Goal: Transaction & Acquisition: Purchase product/service

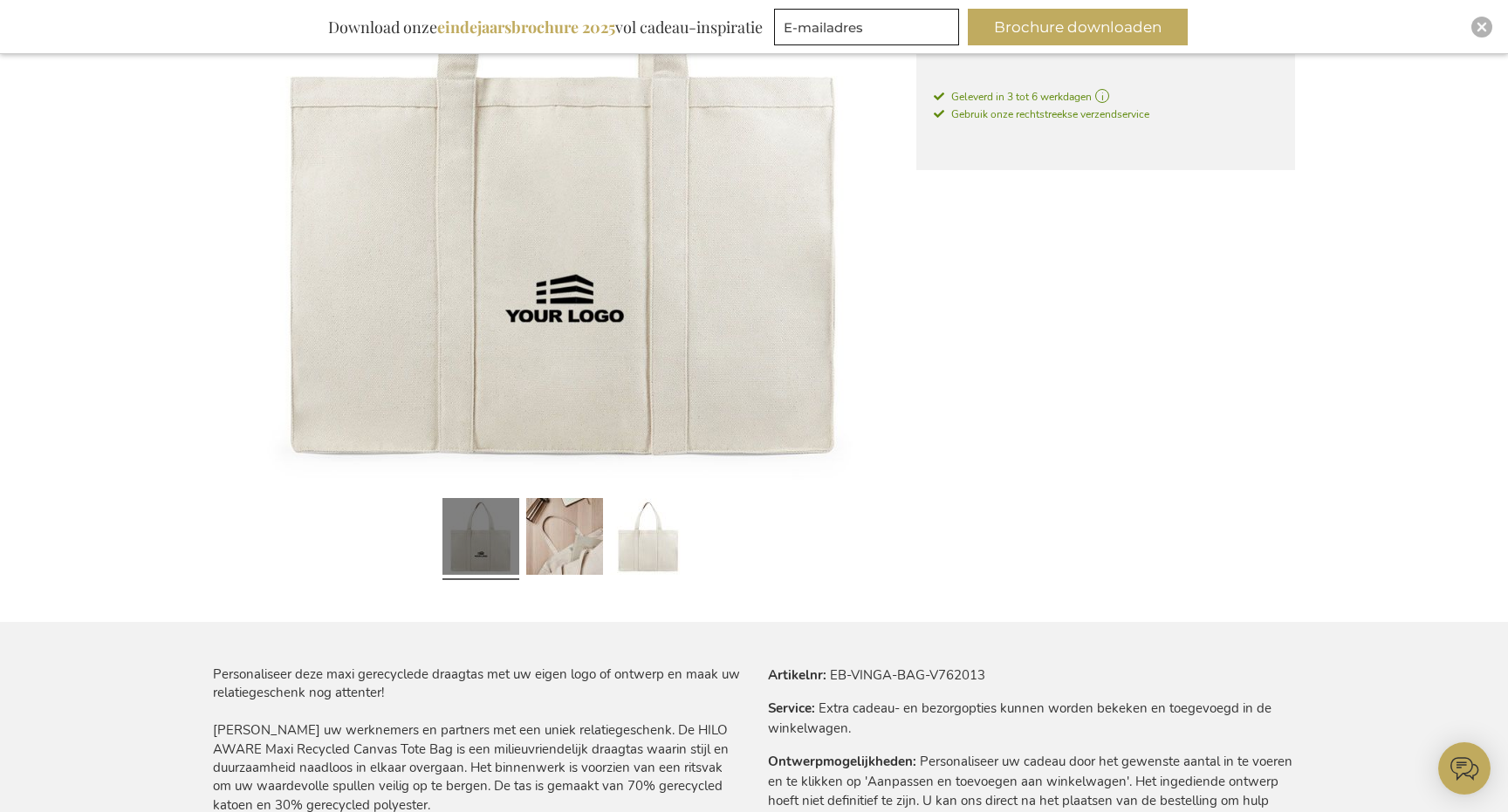
scroll to position [519, 0]
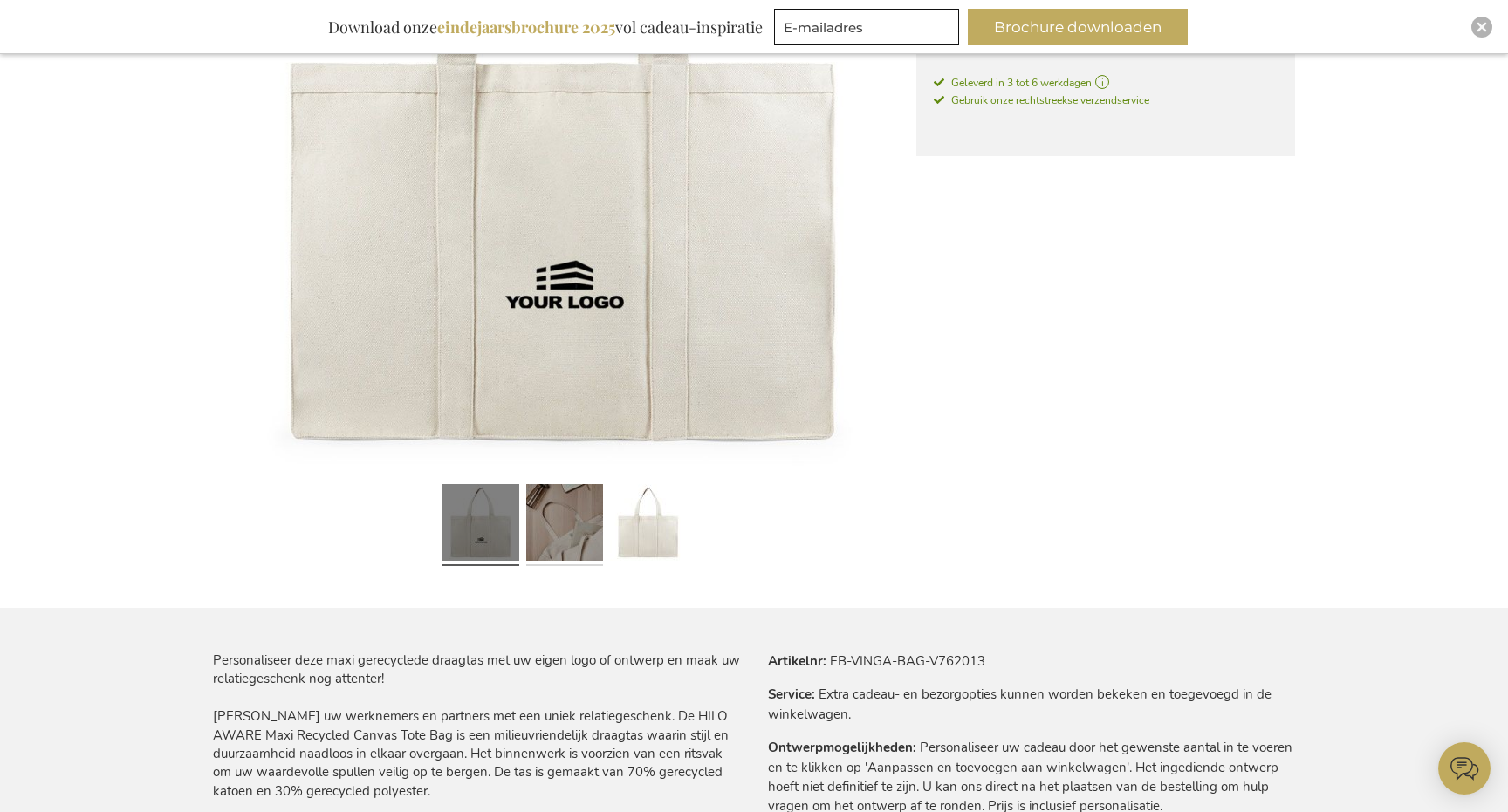
click at [567, 523] on link at bounding box center [564, 525] width 77 height 96
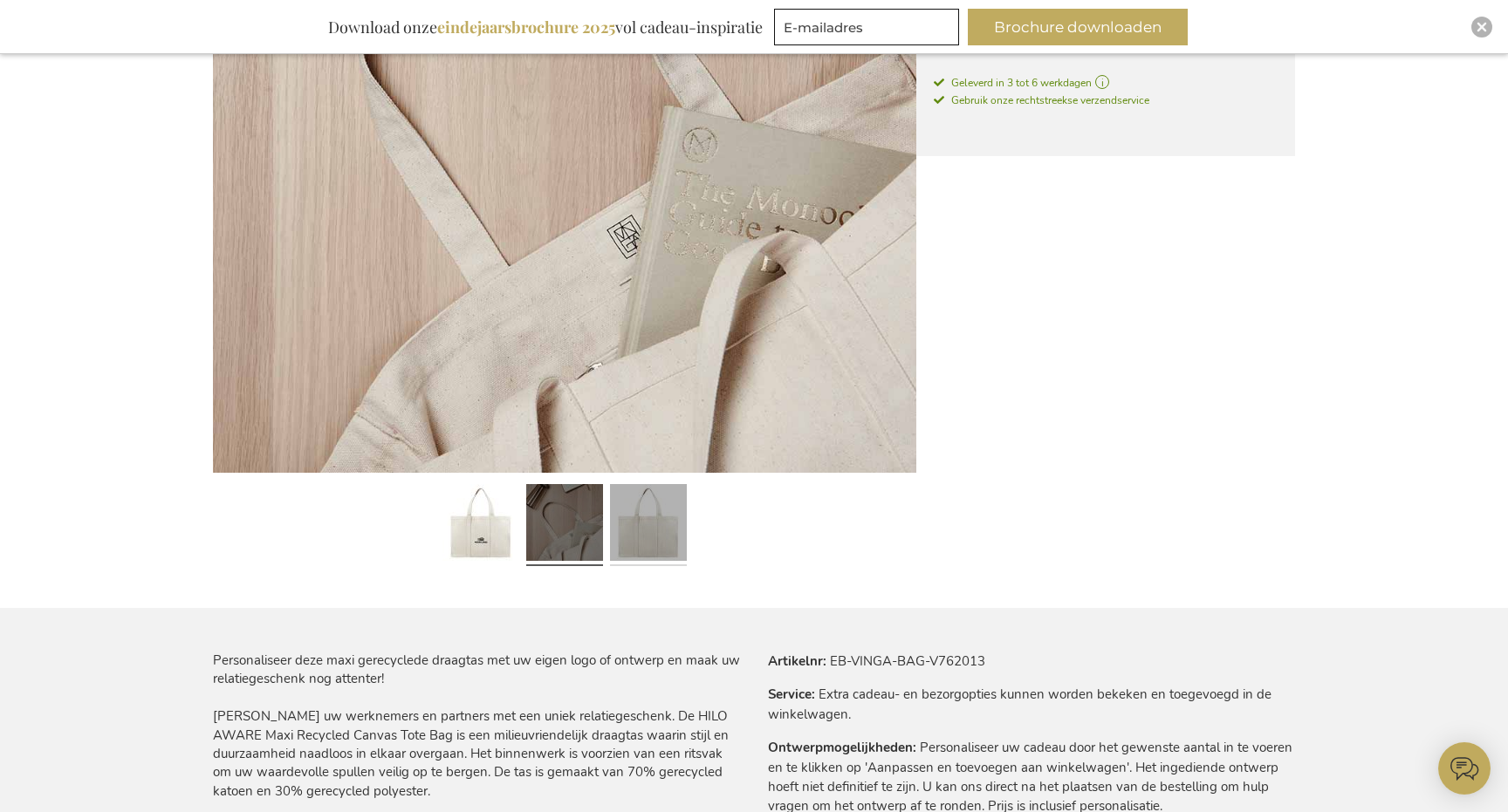
click at [637, 526] on link at bounding box center [648, 525] width 77 height 96
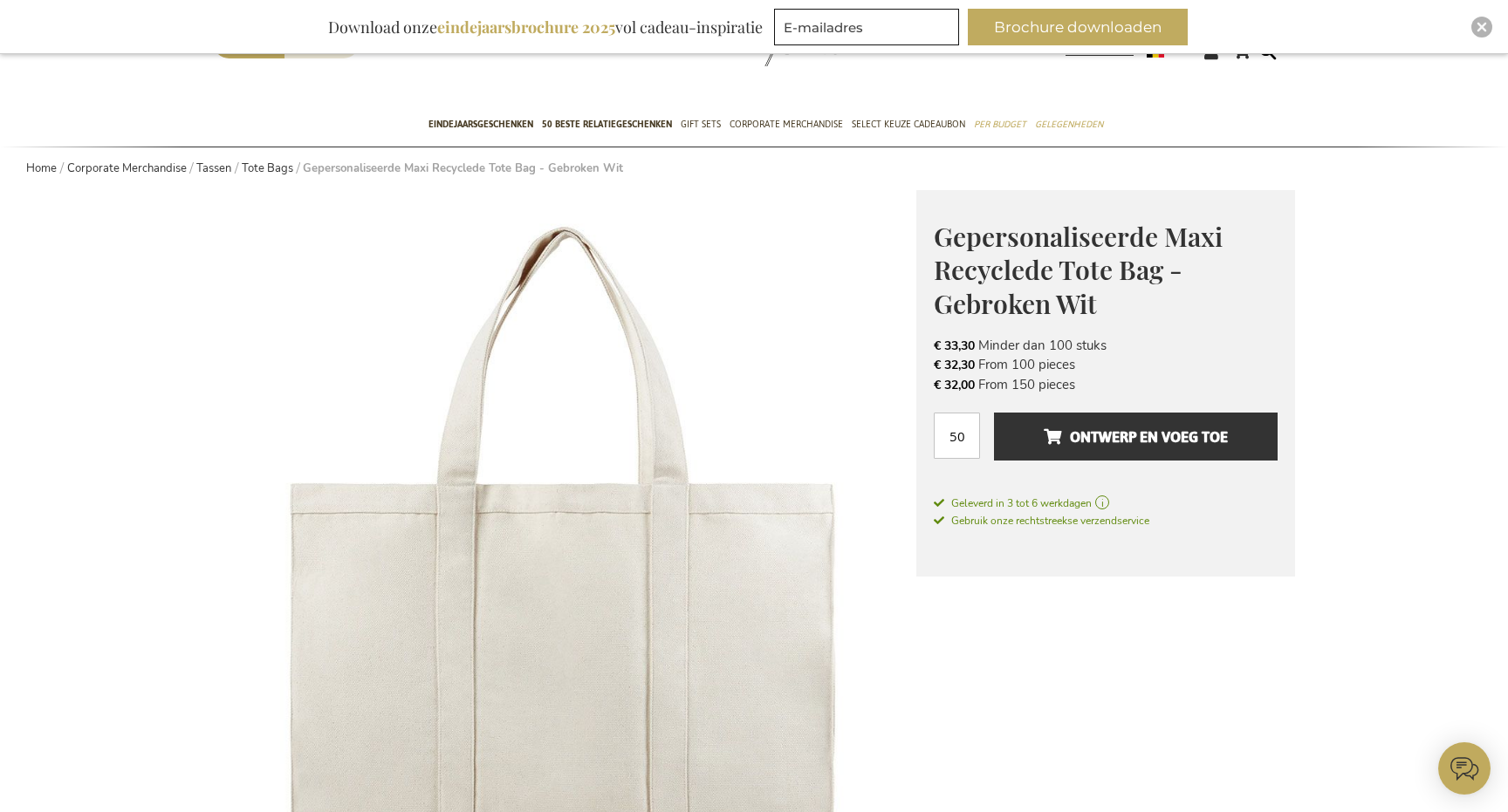
scroll to position [0, 0]
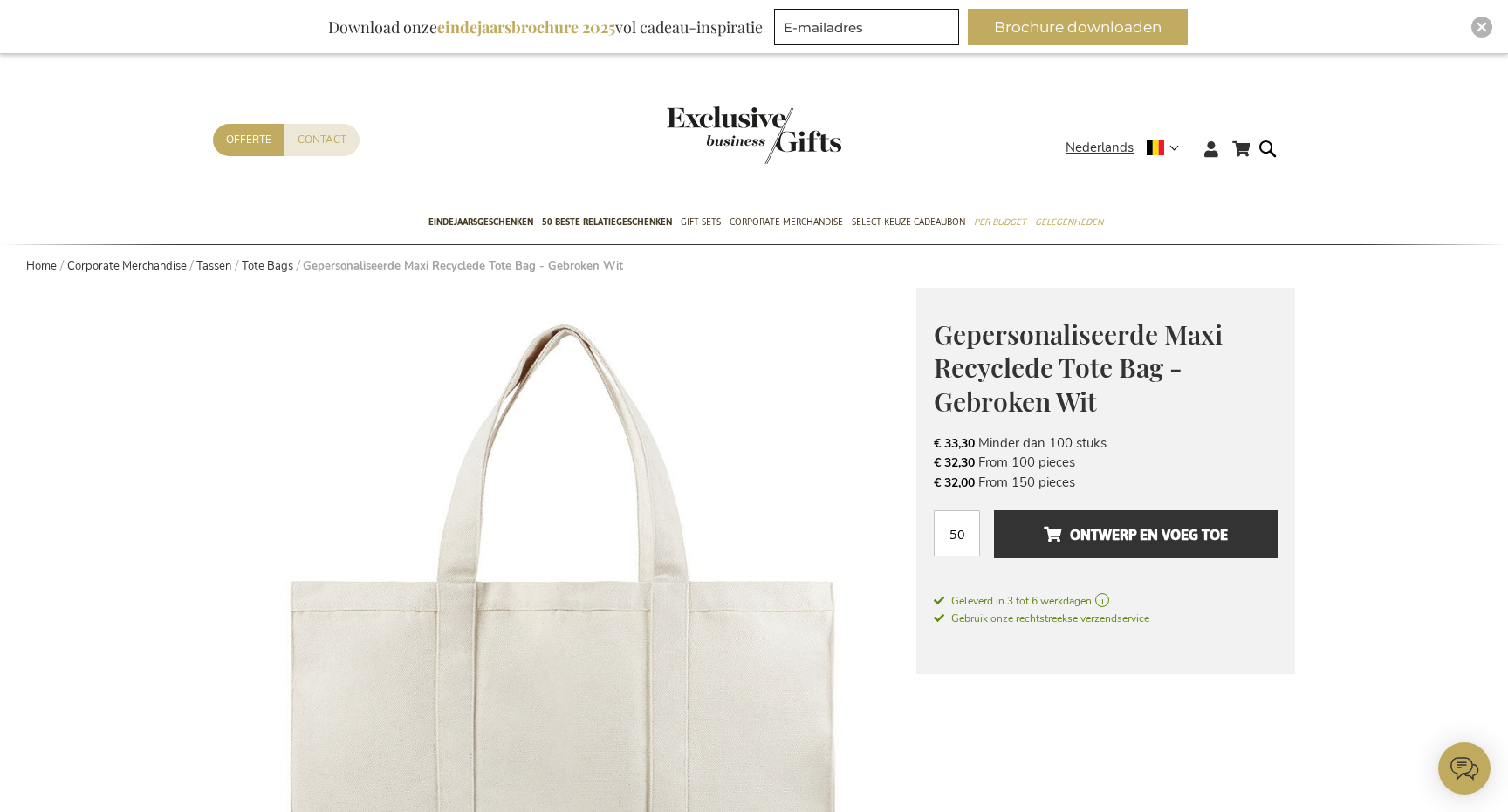
click at [833, 478] on img at bounding box center [564, 639] width 704 height 704
